Goal: Task Accomplishment & Management: Use online tool/utility

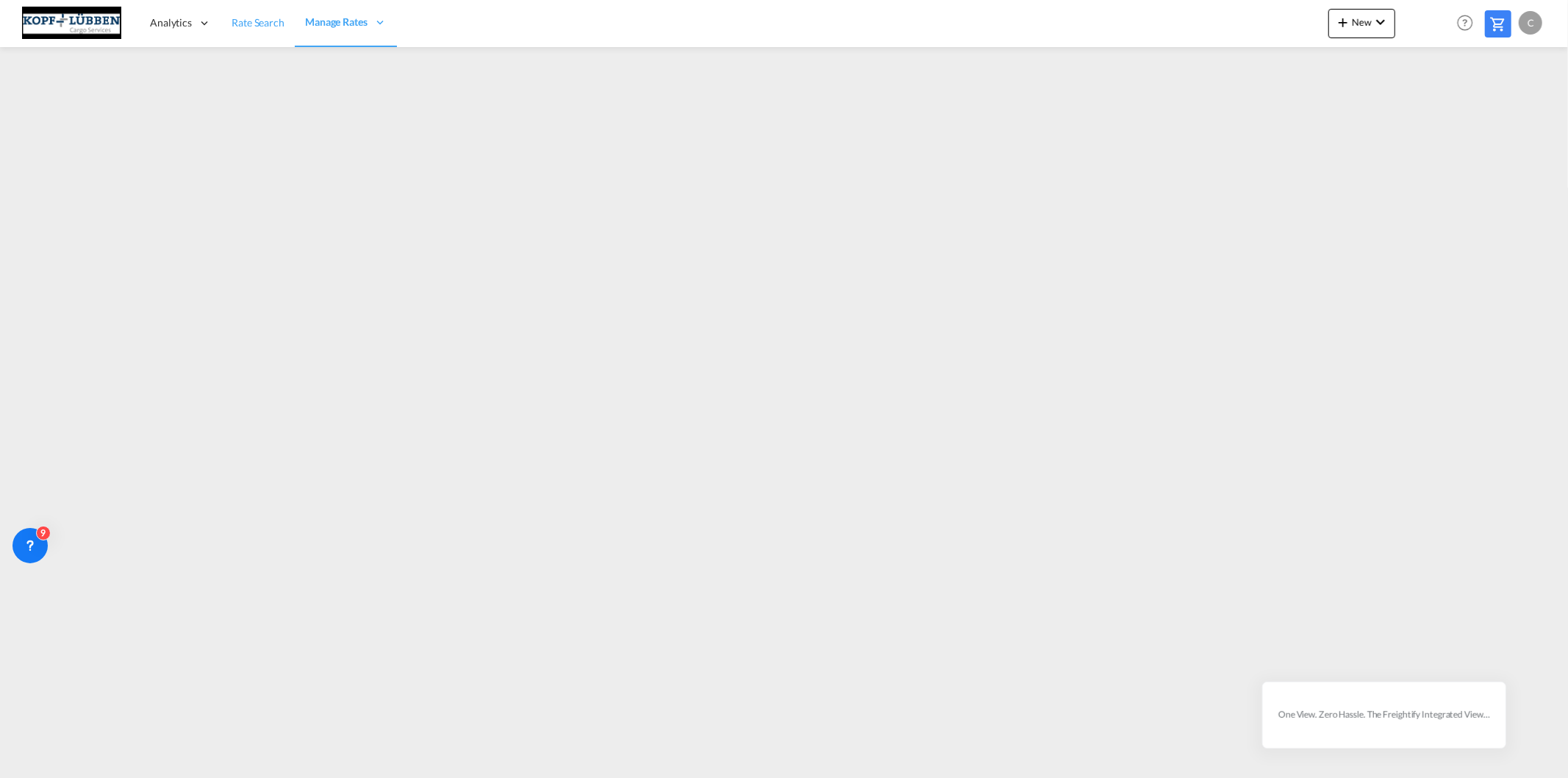
click at [248, 23] on span "Rate Search" at bounding box center [259, 23] width 53 height 13
click at [1378, 26] on md-icon "icon-chevron-down" at bounding box center [1379, 21] width 17 height 17
click at [1430, 107] on span "Ratesheet" at bounding box center [1423, 110] width 17 height 29
click at [1354, 22] on span "New" at bounding box center [1362, 22] width 55 height 12
click at [1430, 111] on span "Ratesheet" at bounding box center [1423, 110] width 17 height 29
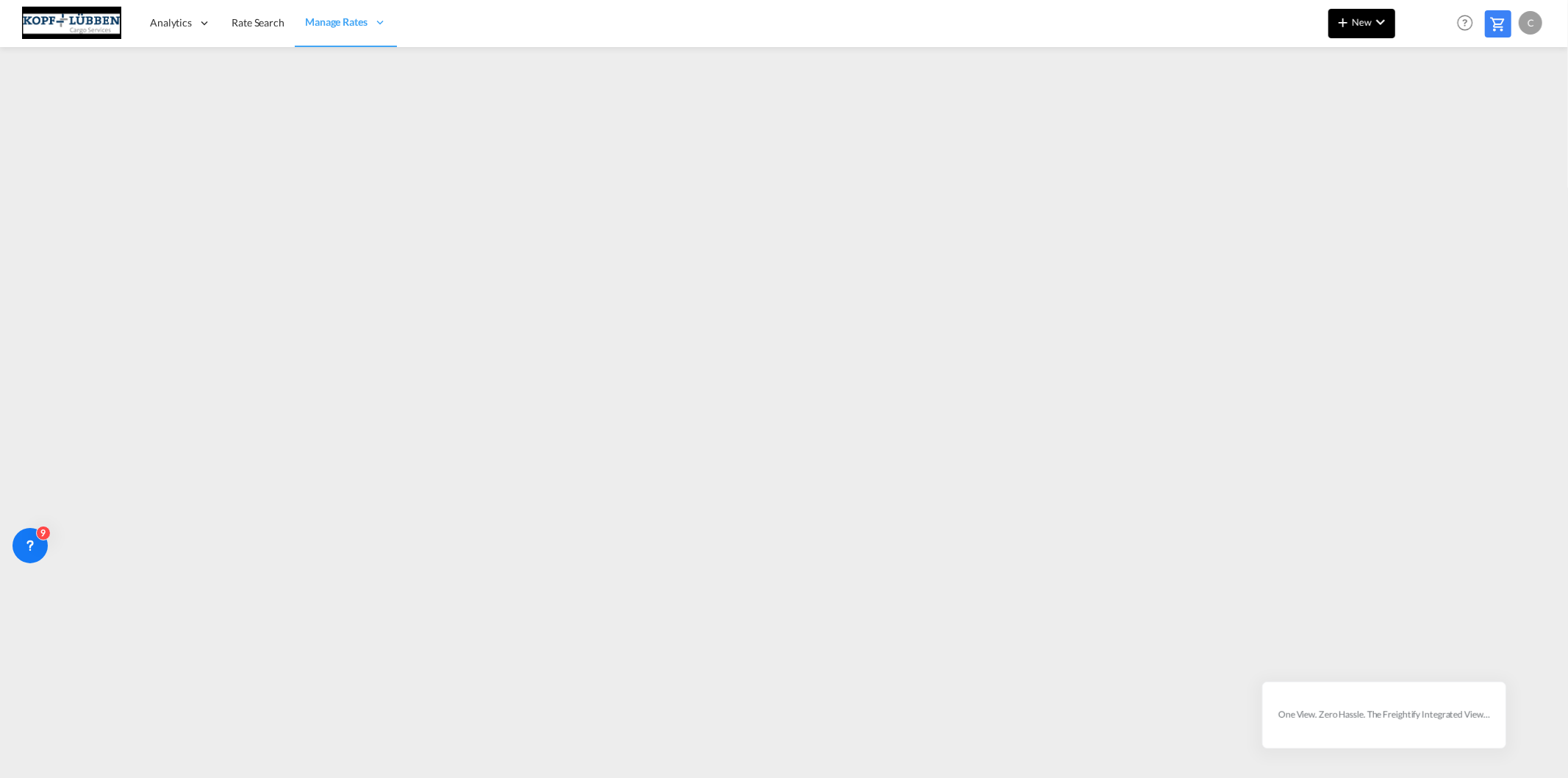
click at [1371, 25] on md-icon "icon-chevron-down" at bounding box center [1379, 21] width 17 height 17
click at [1430, 109] on span "Ratesheet" at bounding box center [1423, 110] width 17 height 29
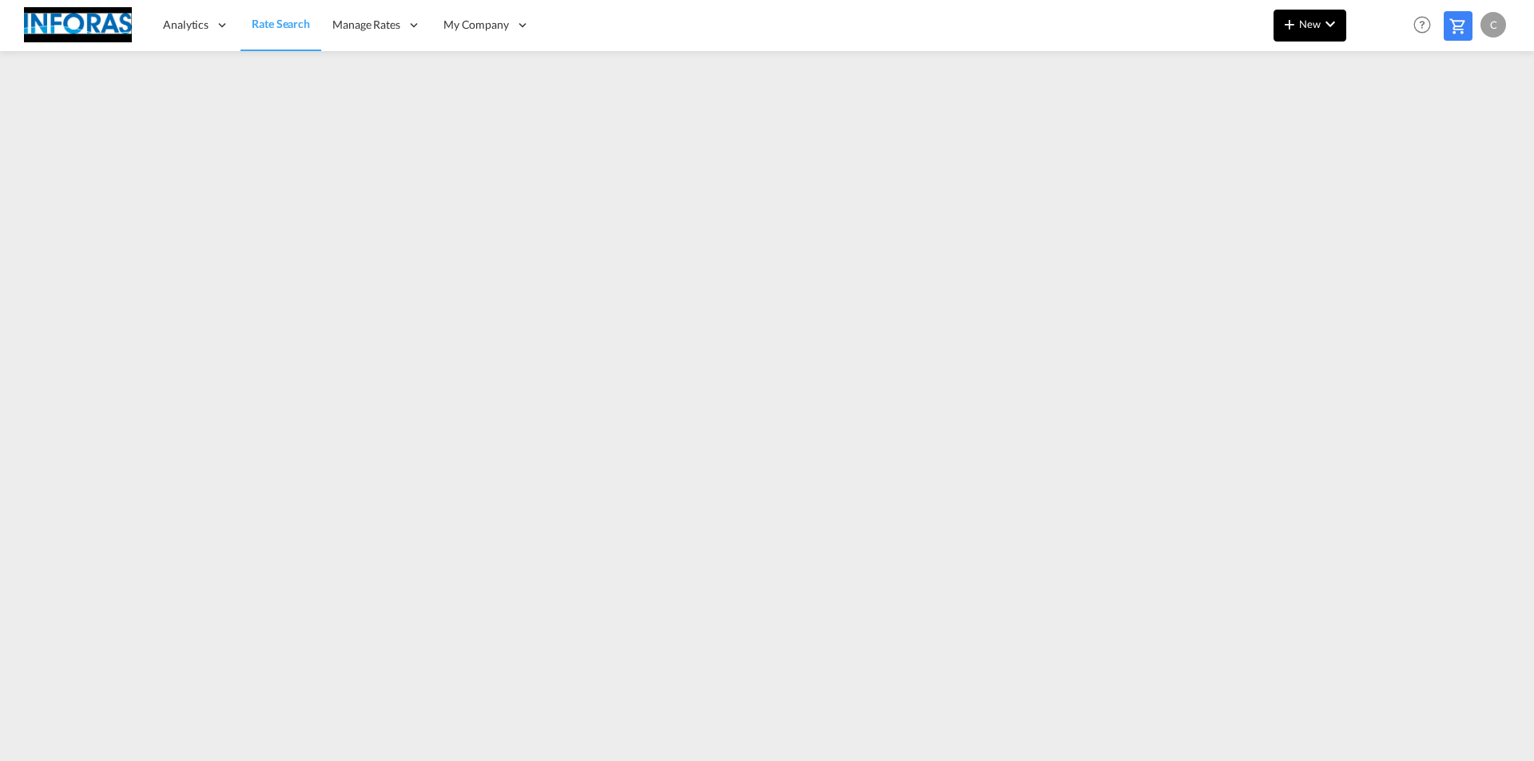
click at [1328, 26] on md-icon "icon-chevron-down" at bounding box center [1329, 23] width 19 height 19
click at [1383, 122] on span "Ratesheet" at bounding box center [1376, 120] width 18 height 32
